Goal: Information Seeking & Learning: Find specific page/section

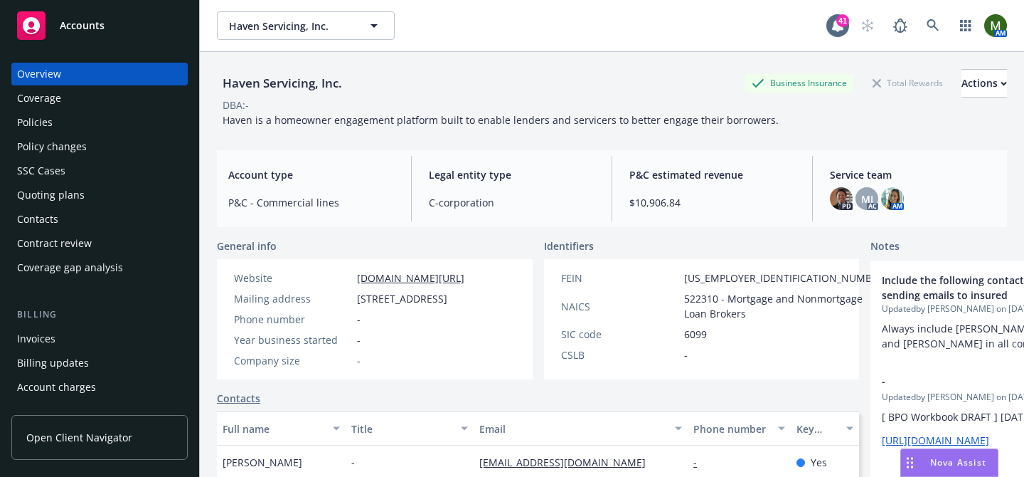
click at [63, 187] on div "Quoting plans" at bounding box center [51, 195] width 68 height 23
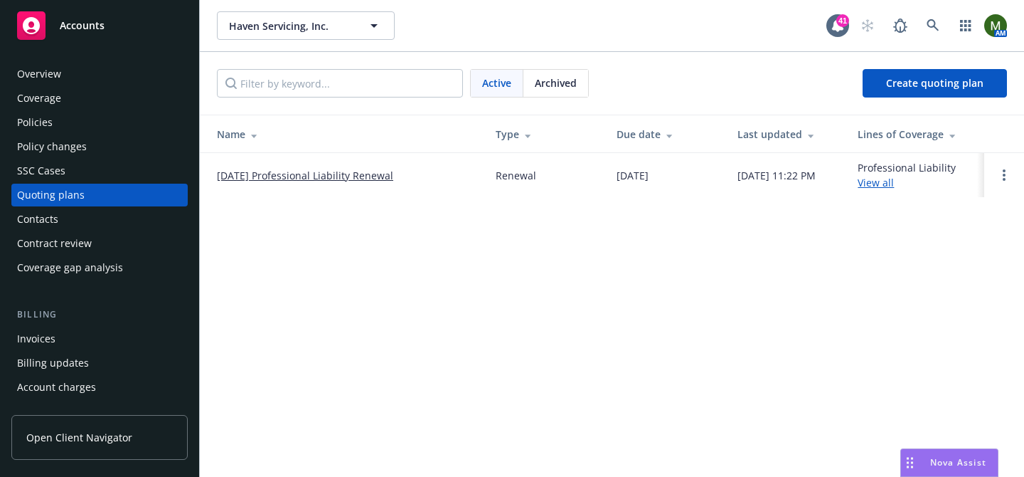
click at [72, 122] on div "Policies" at bounding box center [99, 122] width 165 height 23
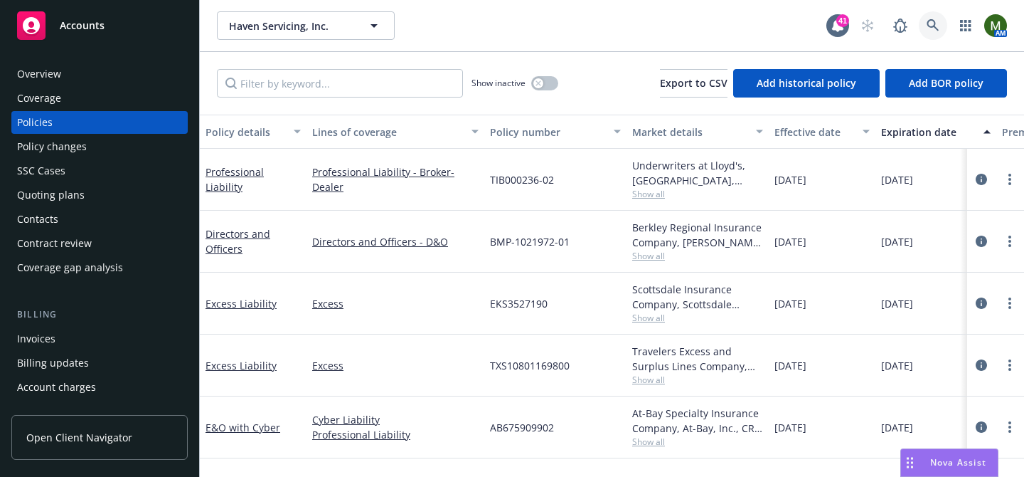
click at [931, 22] on icon at bounding box center [933, 25] width 13 height 13
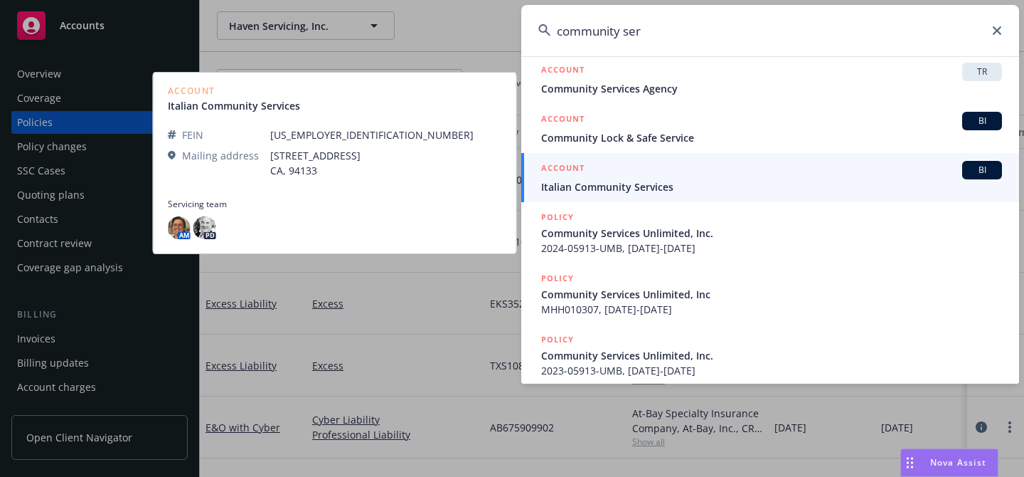
scroll to position [260, 0]
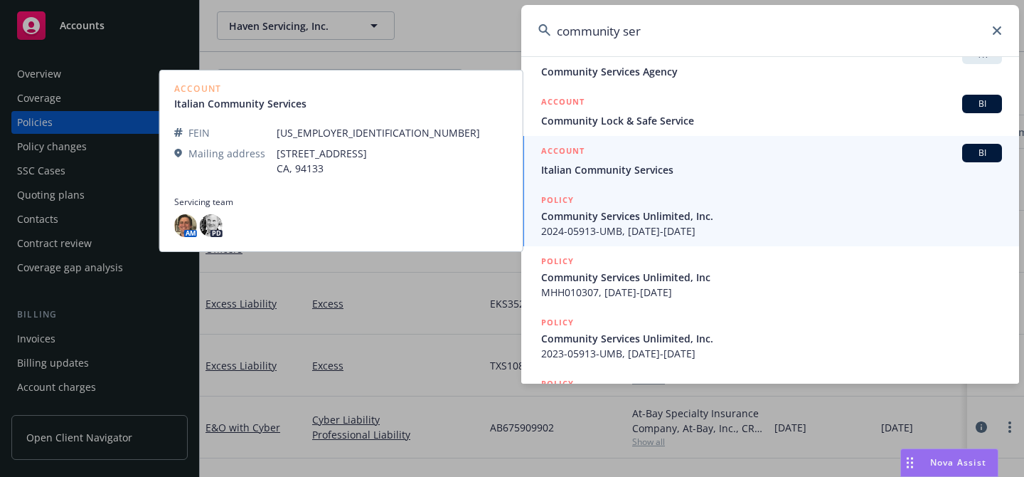
type input "community ser"
click at [664, 219] on span "Community Services Unlimited, Inc." at bounding box center [771, 215] width 461 height 15
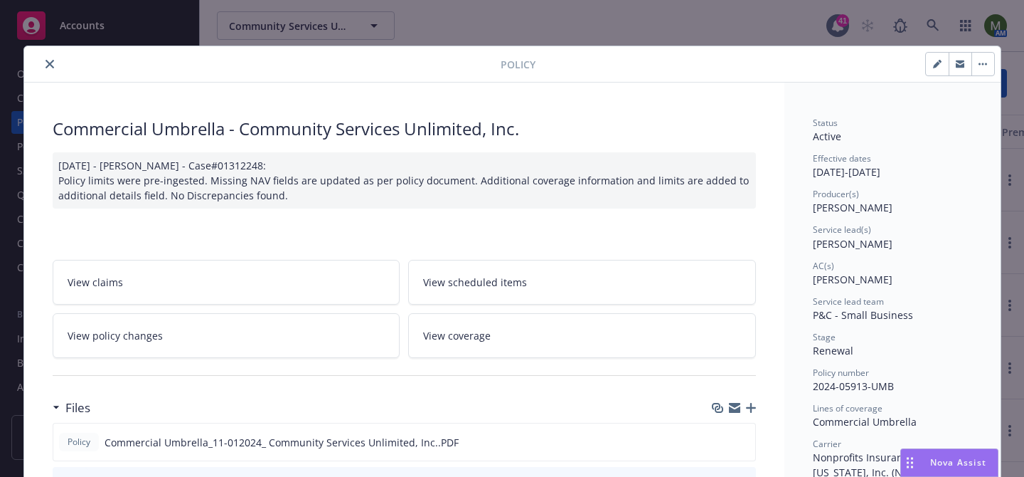
click at [46, 65] on icon "close" at bounding box center [50, 64] width 9 height 9
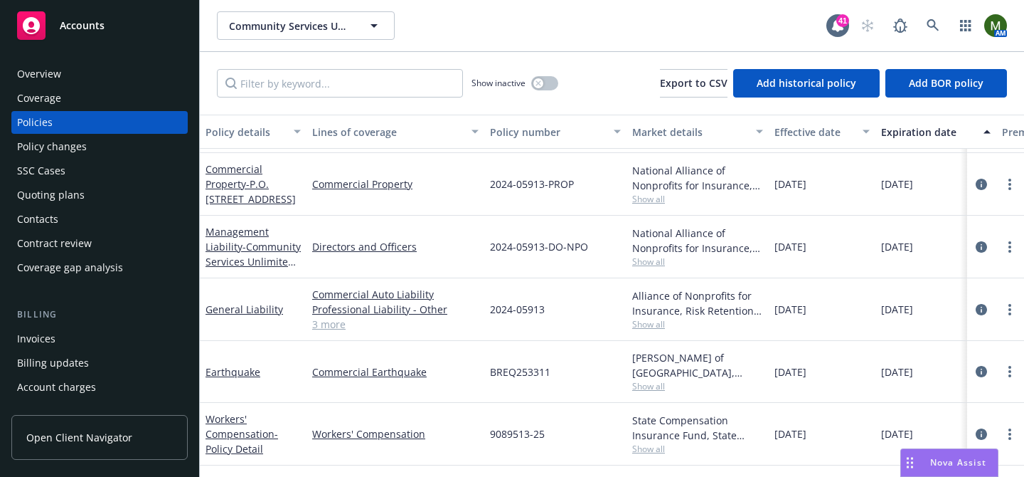
scroll to position [164, 0]
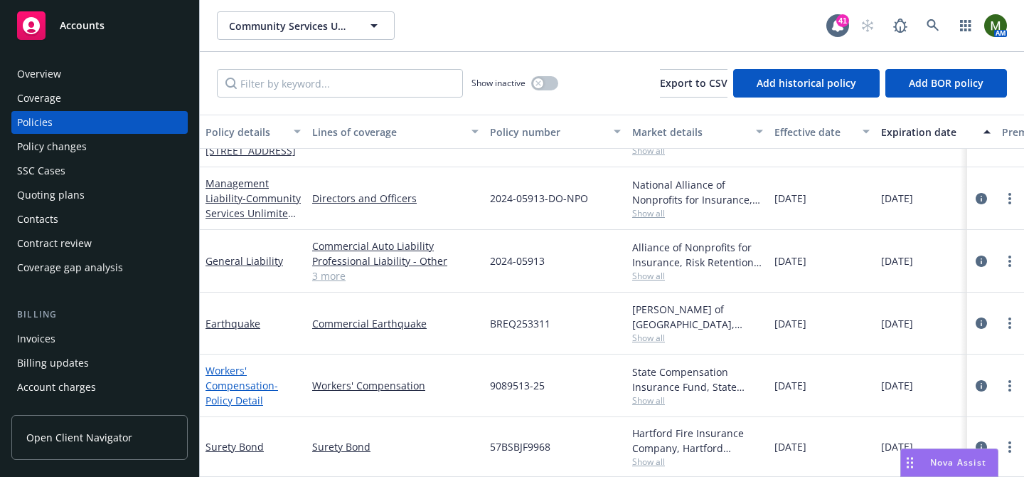
click at [245, 391] on link "Workers' Compensation - Policy Detail" at bounding box center [242, 385] width 73 height 43
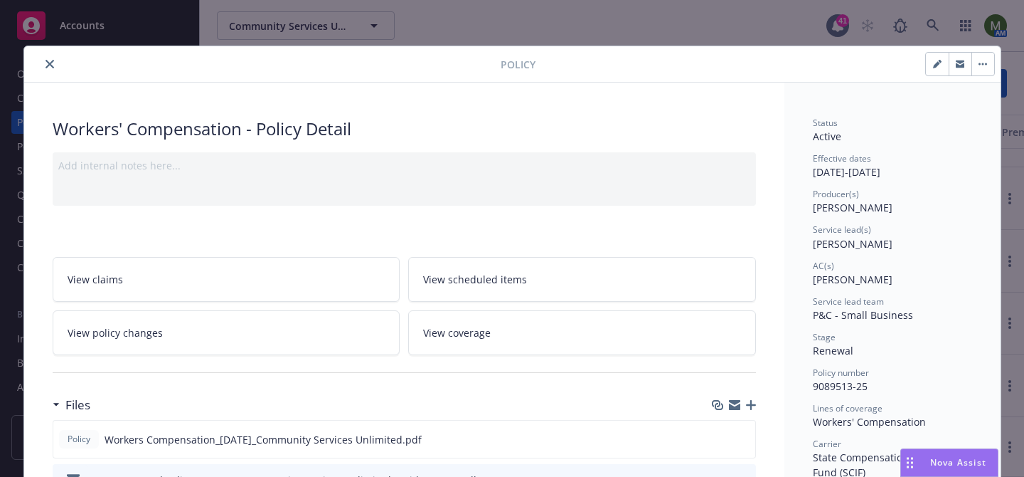
click at [735, 408] on icon "button" at bounding box center [734, 406] width 11 height 6
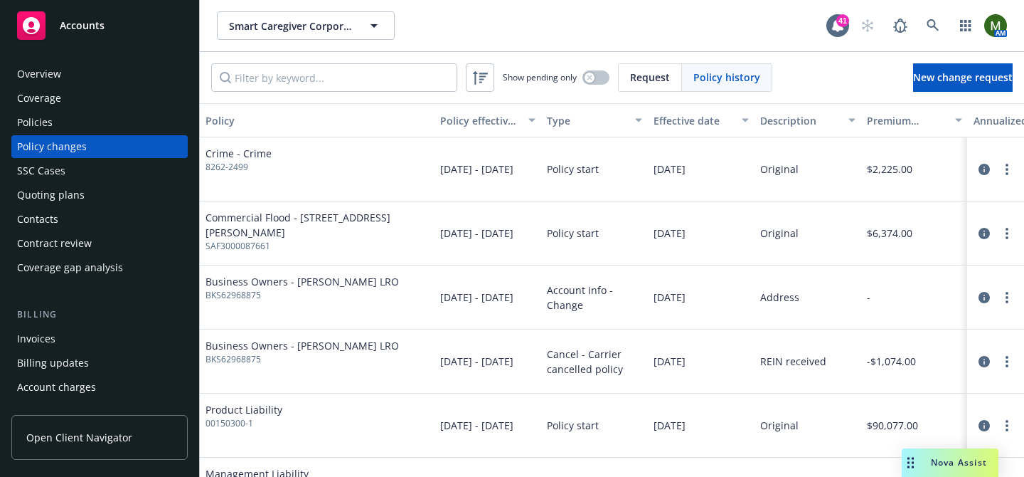
click at [143, 120] on div "Policies" at bounding box center [99, 122] width 165 height 23
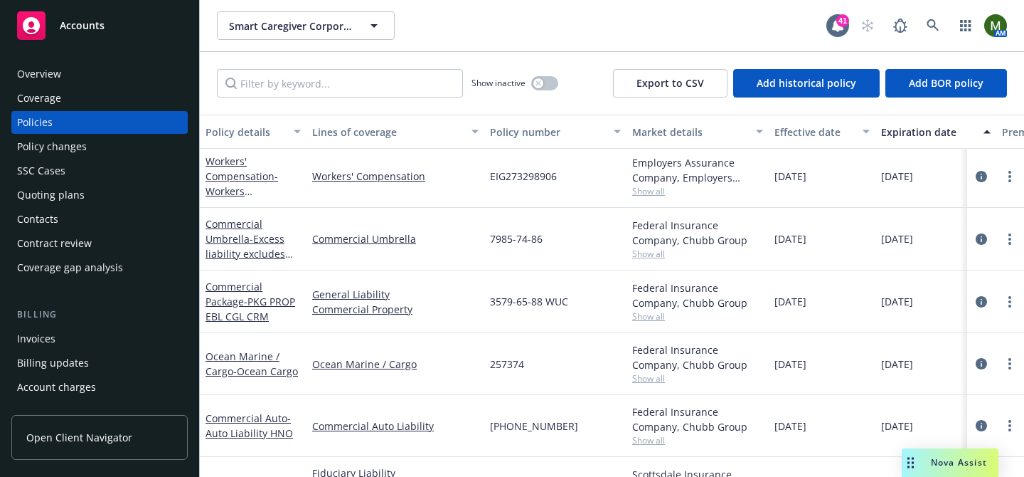
scroll to position [69, 0]
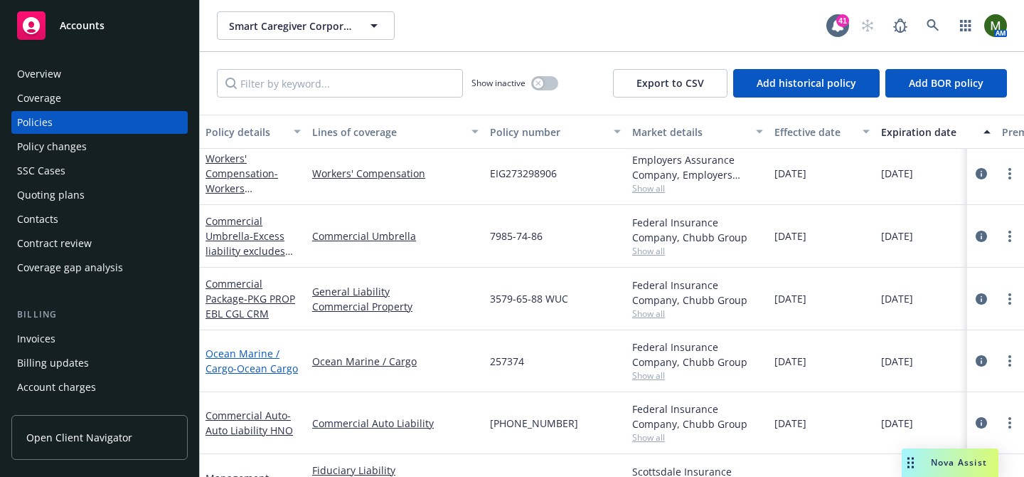
click at [243, 364] on span "- Ocean Cargo" at bounding box center [265, 368] width 65 height 14
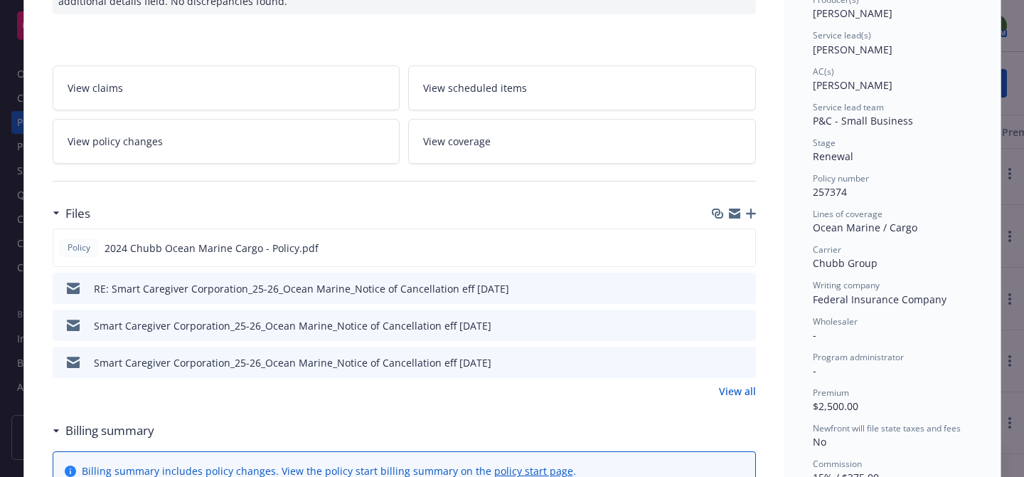
scroll to position [193, 0]
click at [734, 216] on icon "button" at bounding box center [734, 214] width 11 height 11
